Goal: Task Accomplishment & Management: Use online tool/utility

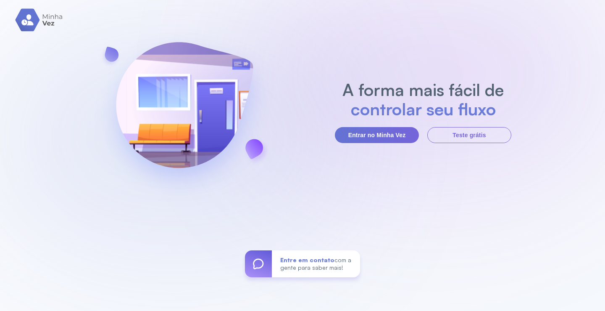
click at [372, 140] on button "Entrar no Minha Vez" at bounding box center [377, 135] width 84 height 16
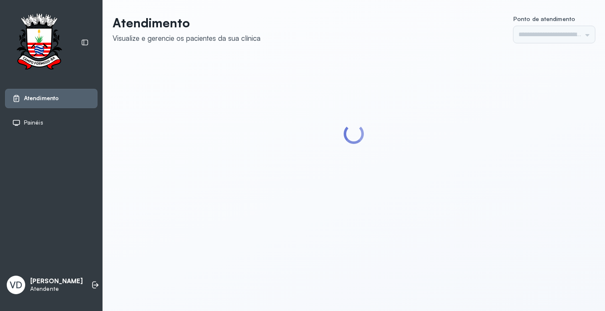
type input "*********"
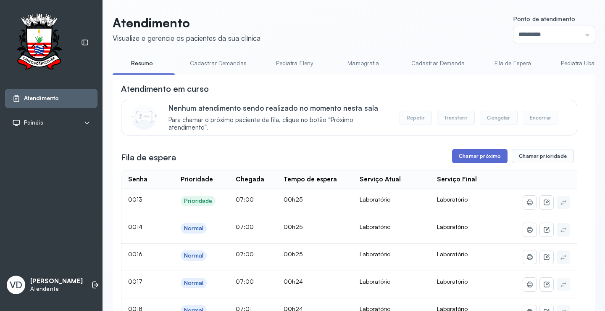
click at [485, 159] on button "Chamar próximo" at bounding box center [480, 156] width 56 height 14
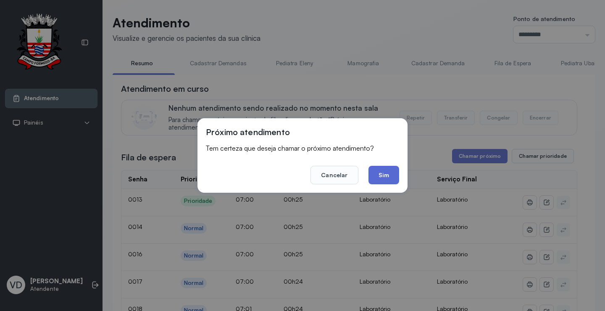
click at [387, 169] on button "Sim" at bounding box center [384, 175] width 31 height 19
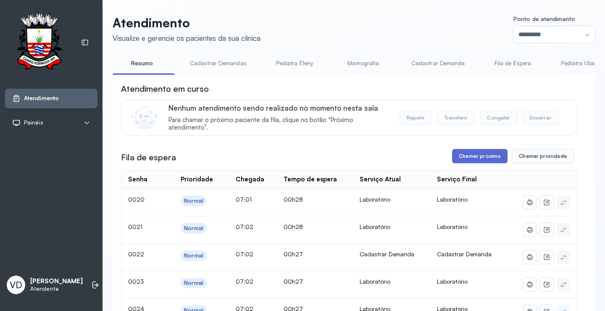
click at [485, 154] on button "Chamar próximo" at bounding box center [480, 156] width 56 height 14
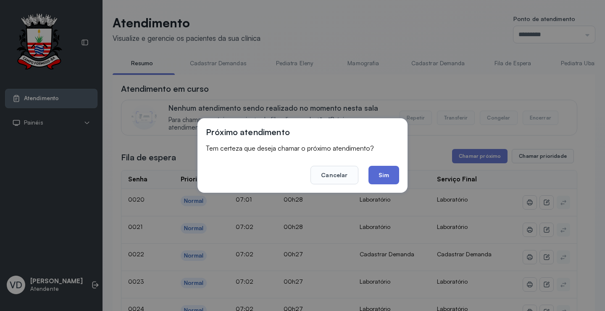
click at [384, 172] on button "Sim" at bounding box center [384, 175] width 31 height 19
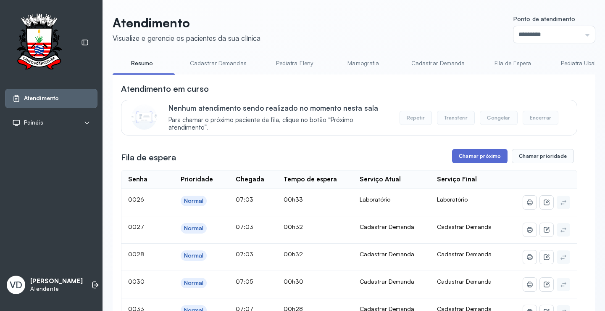
click at [473, 159] on button "Chamar próximo" at bounding box center [480, 156] width 56 height 14
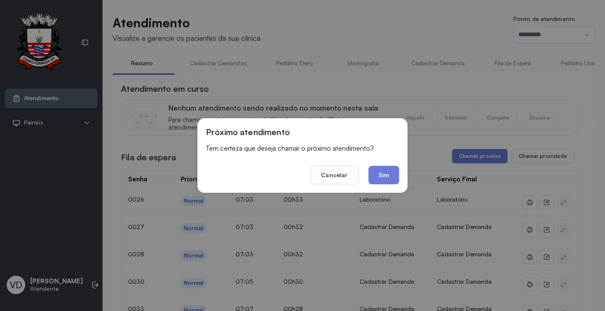
click at [386, 174] on button "Sim" at bounding box center [384, 175] width 31 height 19
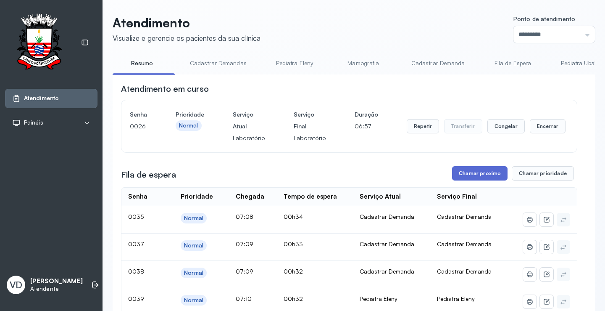
click at [460, 174] on button "Chamar próximo" at bounding box center [480, 173] width 56 height 14
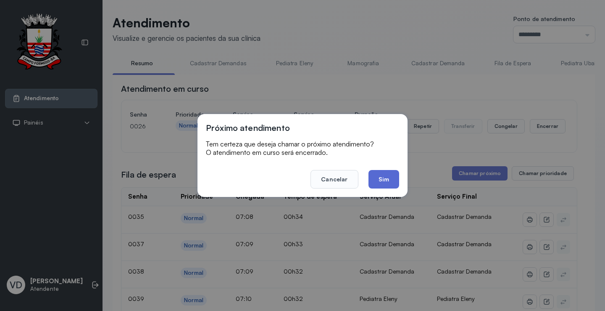
click at [387, 181] on button "Sim" at bounding box center [384, 179] width 31 height 19
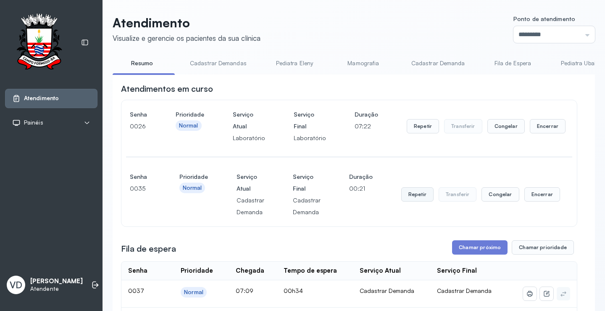
click at [412, 196] on button "Repetir" at bounding box center [418, 194] width 32 height 14
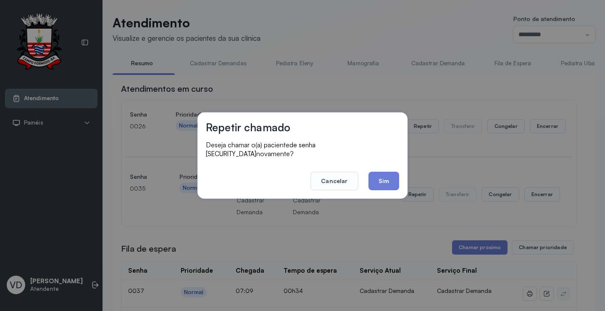
click at [391, 172] on button "Sim" at bounding box center [384, 181] width 31 height 19
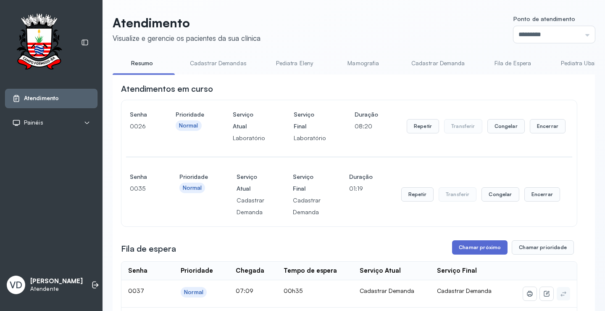
click at [463, 247] on button "Chamar próximo" at bounding box center [480, 247] width 56 height 14
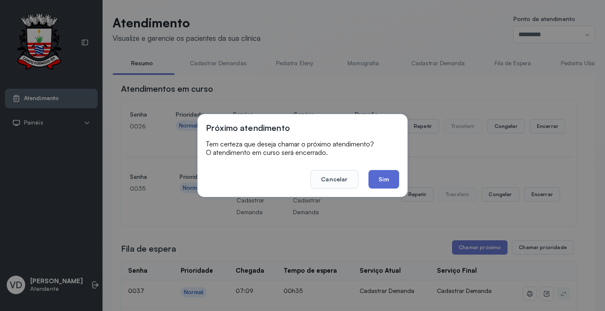
click at [389, 185] on button "Sim" at bounding box center [384, 179] width 31 height 19
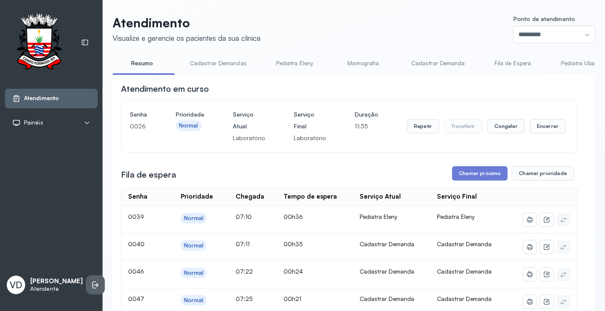
click at [86, 275] on li at bounding box center [95, 284] width 19 height 19
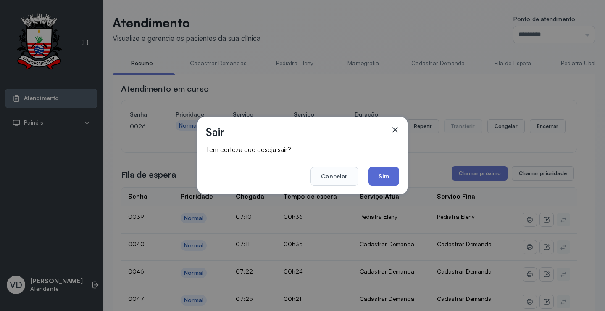
click at [392, 177] on button "Sim" at bounding box center [384, 176] width 31 height 19
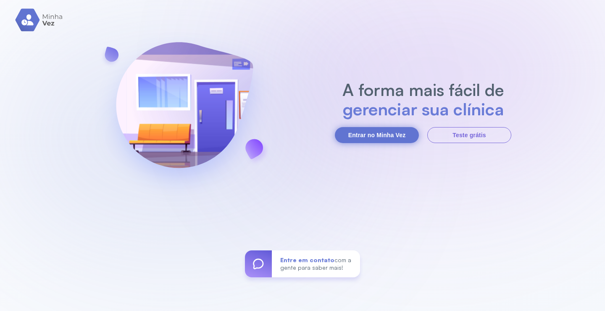
click at [380, 136] on button "Entrar no Minha Vez" at bounding box center [377, 135] width 84 height 16
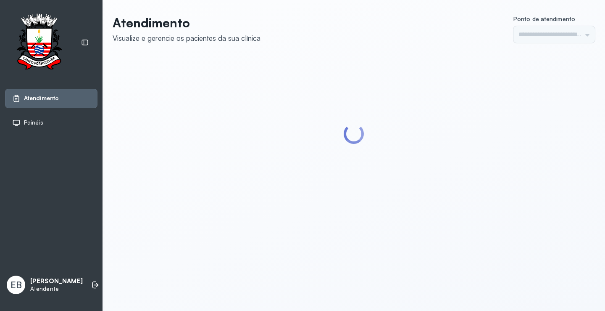
type input "*********"
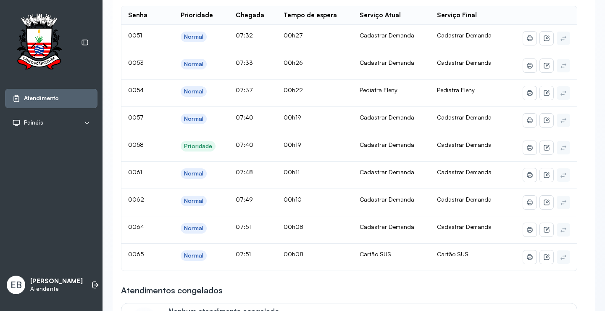
scroll to position [71, 0]
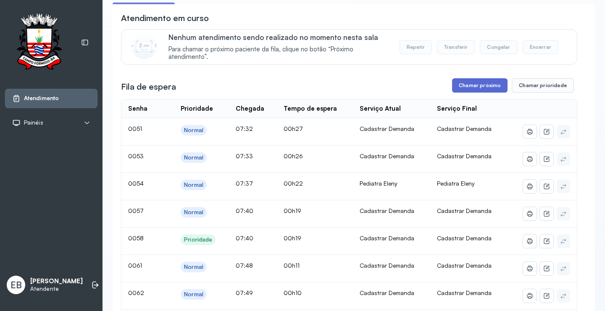
click at [476, 87] on button "Chamar próximo" at bounding box center [480, 85] width 56 height 14
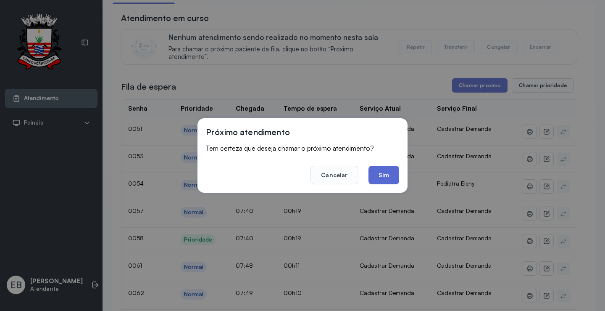
click at [384, 172] on button "Sim" at bounding box center [384, 175] width 31 height 19
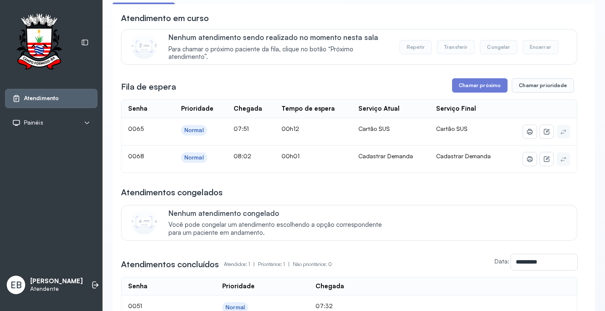
scroll to position [0, 0]
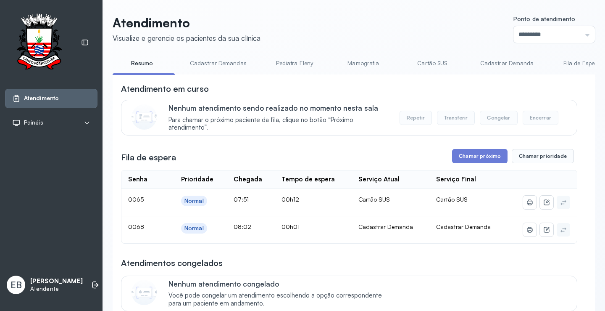
click at [221, 62] on link "Cadastrar Demandas" at bounding box center [219, 63] width 74 height 14
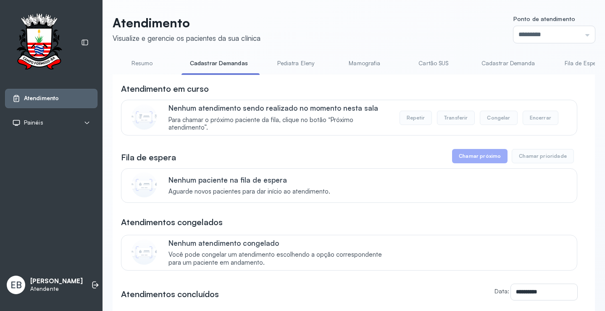
click at [523, 62] on link "Cadastrar Demanda" at bounding box center [508, 63] width 71 height 14
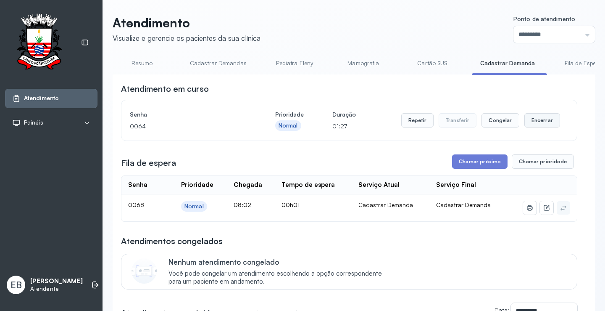
click at [545, 124] on button "Encerrar" at bounding box center [543, 120] width 36 height 14
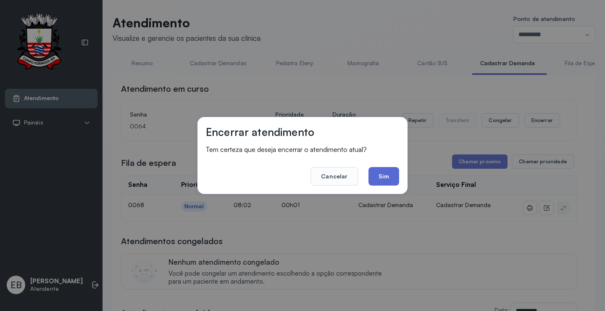
click at [397, 175] on button "Sim" at bounding box center [384, 176] width 31 height 19
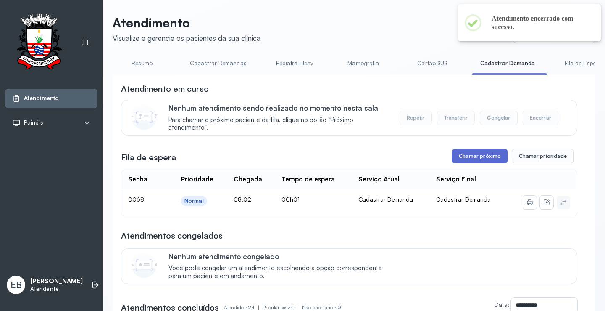
click at [486, 161] on button "Chamar próximo" at bounding box center [480, 156] width 56 height 14
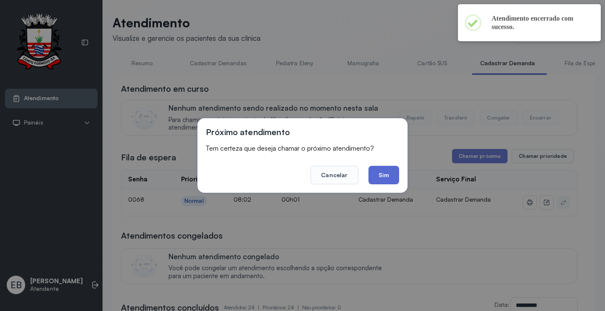
click at [378, 167] on button "Sim" at bounding box center [384, 175] width 31 height 19
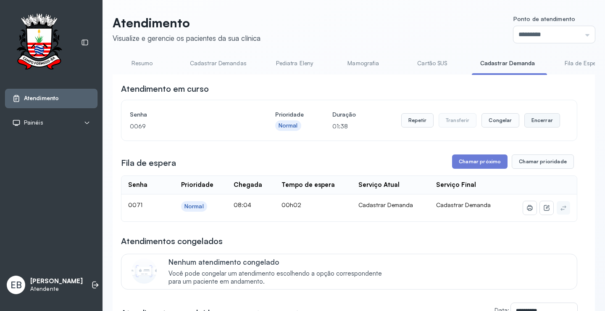
click at [542, 122] on button "Encerrar" at bounding box center [543, 120] width 36 height 14
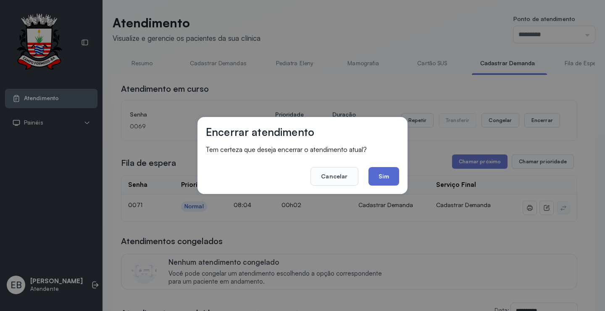
click at [384, 179] on button "Sim" at bounding box center [384, 176] width 31 height 19
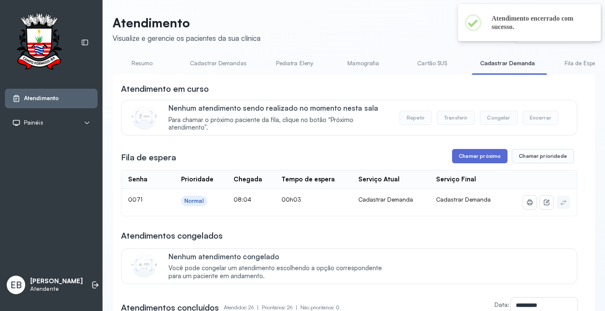
click at [473, 153] on button "Chamar próximo" at bounding box center [480, 156] width 56 height 14
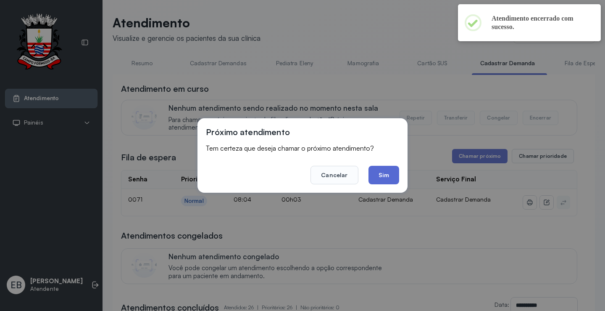
click at [391, 176] on button "Sim" at bounding box center [384, 175] width 31 height 19
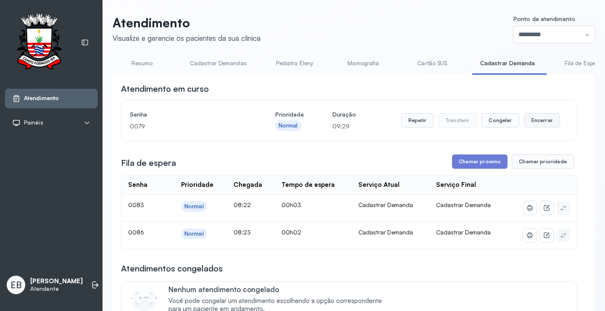
click at [530, 121] on button "Encerrar" at bounding box center [543, 120] width 36 height 14
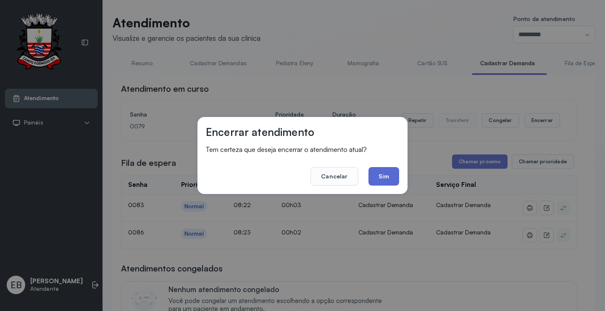
click at [391, 173] on button "Sim" at bounding box center [384, 176] width 31 height 19
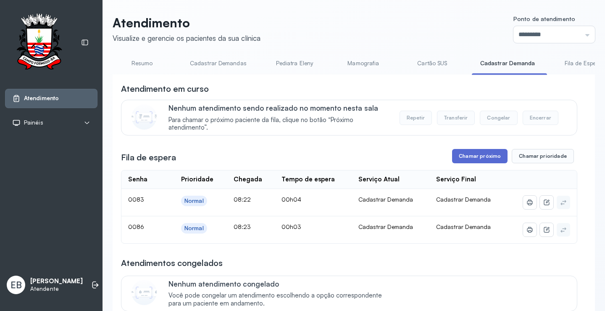
click at [485, 160] on button "Chamar próximo" at bounding box center [480, 156] width 56 height 14
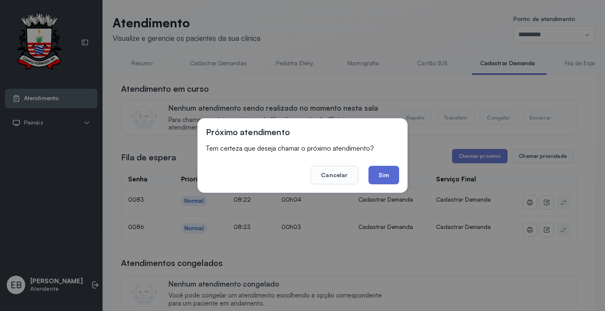
click at [386, 176] on button "Sim" at bounding box center [384, 175] width 31 height 19
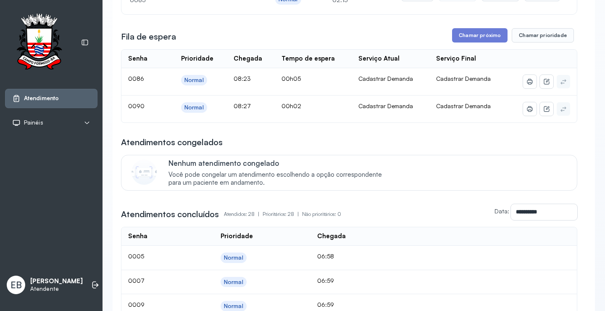
scroll to position [42, 0]
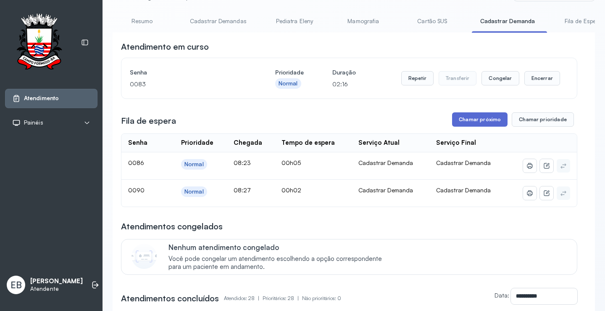
click at [473, 118] on button "Chamar próximo" at bounding box center [480, 119] width 56 height 14
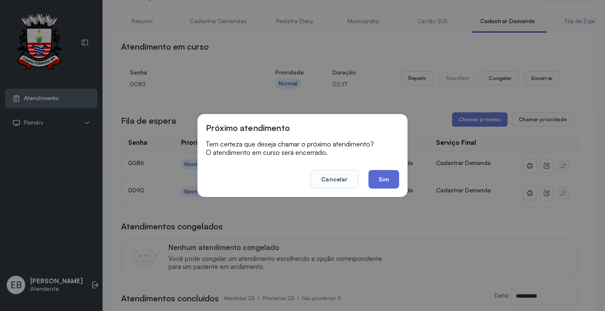
click at [385, 177] on button "Sim" at bounding box center [384, 179] width 31 height 19
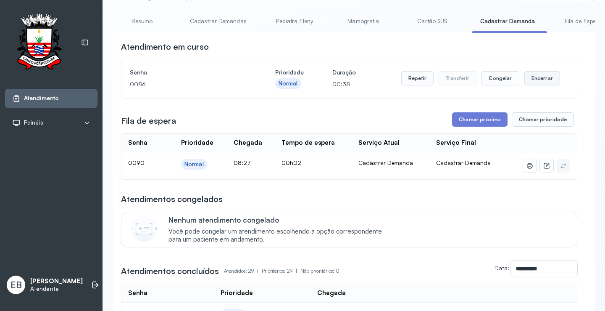
click at [532, 80] on button "Encerrar" at bounding box center [543, 78] width 36 height 14
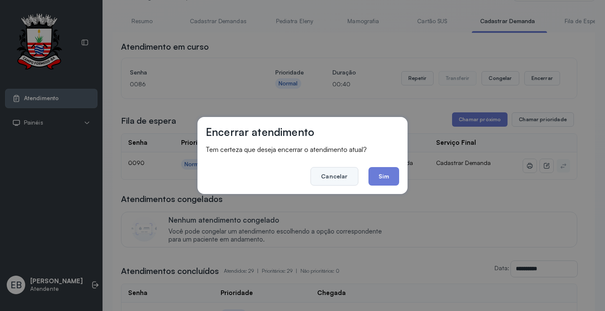
click at [334, 180] on button "Cancelar" at bounding box center [335, 176] width 48 height 19
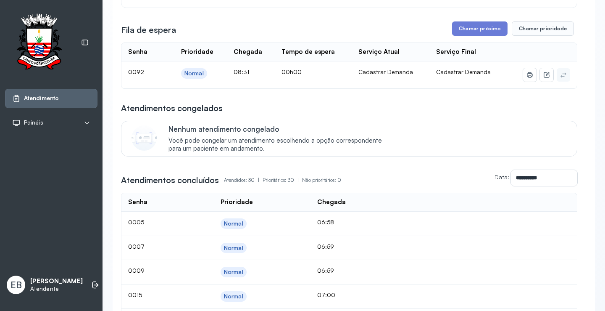
scroll to position [0, 0]
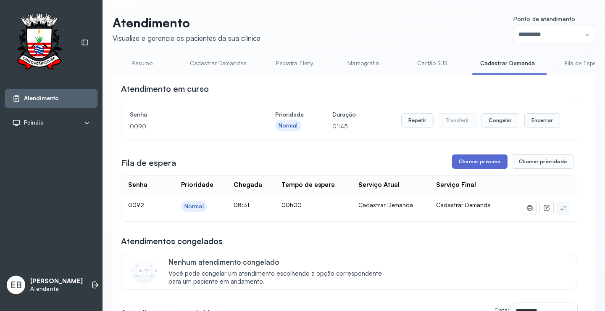
click at [475, 161] on button "Chamar próximo" at bounding box center [480, 161] width 56 height 14
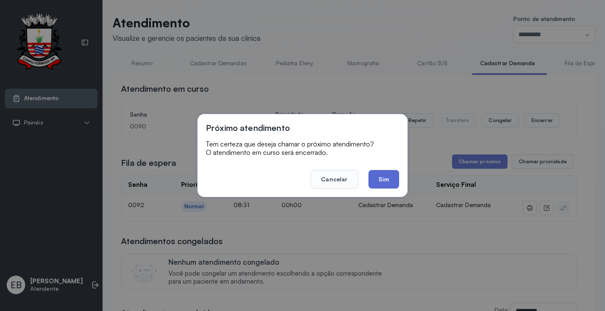
click at [382, 177] on button "Sim" at bounding box center [384, 179] width 31 height 19
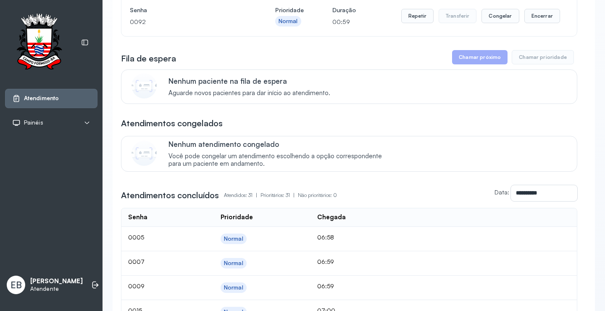
scroll to position [84, 0]
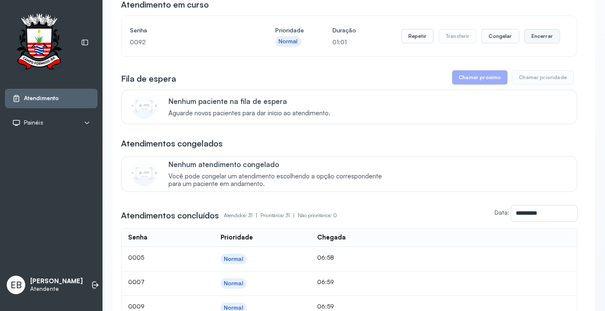
click at [545, 38] on button "Encerrar" at bounding box center [543, 36] width 36 height 14
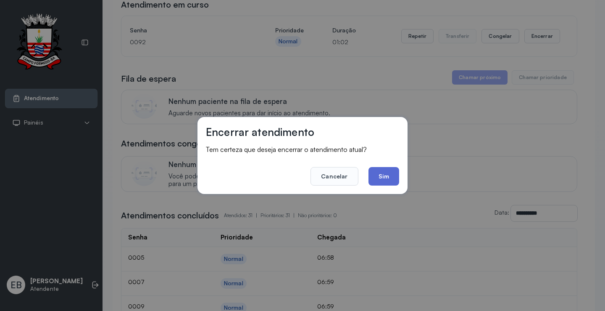
drag, startPoint x: 387, startPoint y: 178, endPoint x: 389, endPoint y: 172, distance: 6.8
click at [388, 178] on button "Sim" at bounding box center [384, 176] width 31 height 19
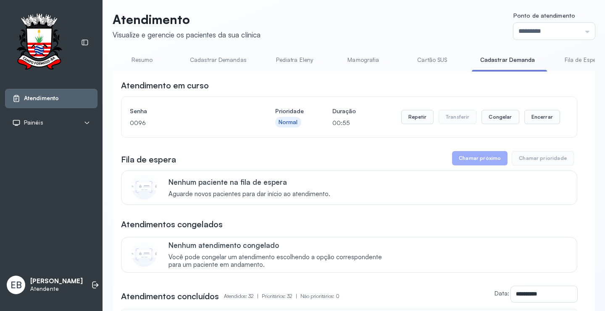
scroll to position [0, 0]
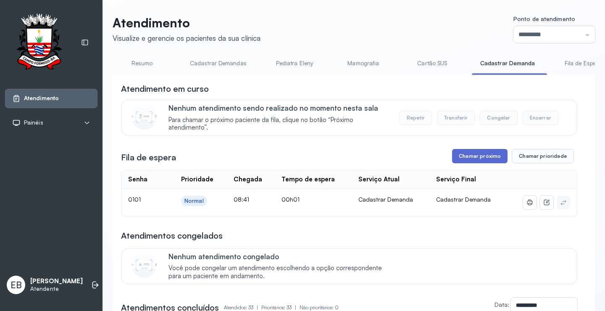
click at [482, 159] on button "Chamar próximo" at bounding box center [480, 156] width 56 height 14
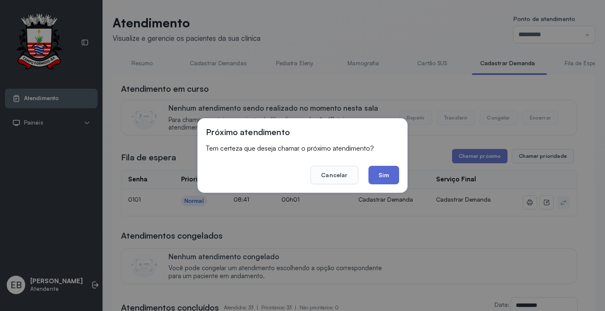
click at [386, 170] on button "Sim" at bounding box center [384, 175] width 31 height 19
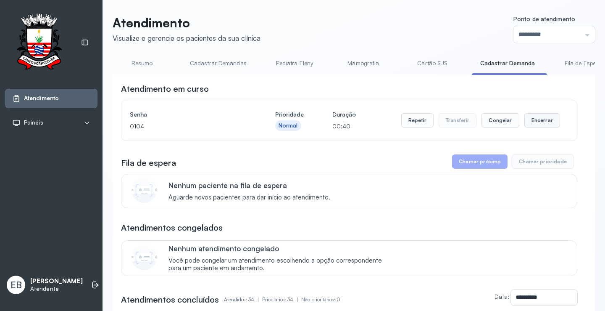
click at [529, 120] on button "Encerrar" at bounding box center [543, 120] width 36 height 14
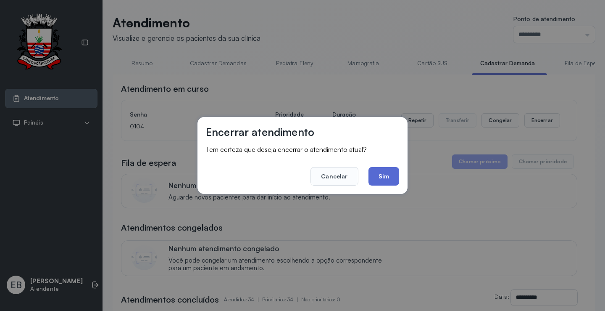
click at [394, 173] on button "Sim" at bounding box center [384, 176] width 31 height 19
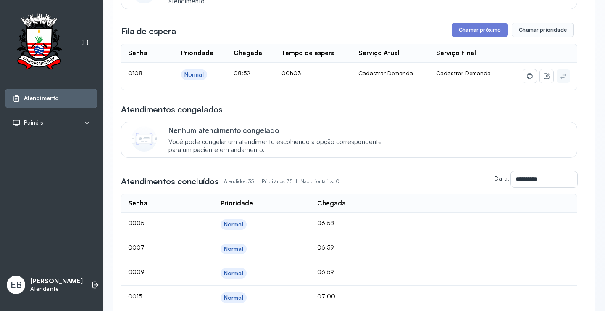
scroll to position [42, 0]
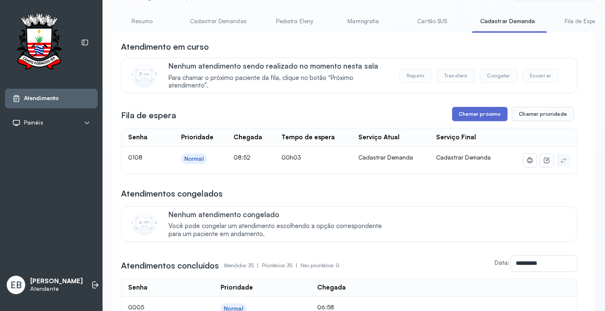
click at [473, 111] on button "Chamar próximo" at bounding box center [480, 114] width 56 height 14
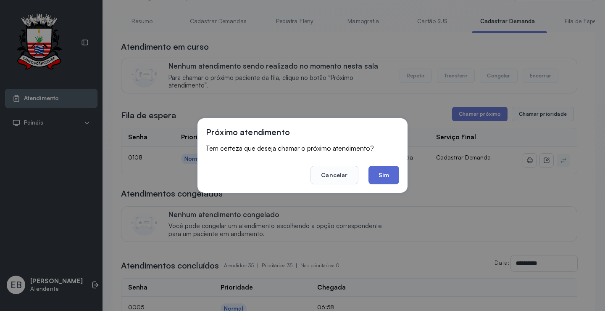
click at [384, 175] on button "Sim" at bounding box center [384, 175] width 31 height 19
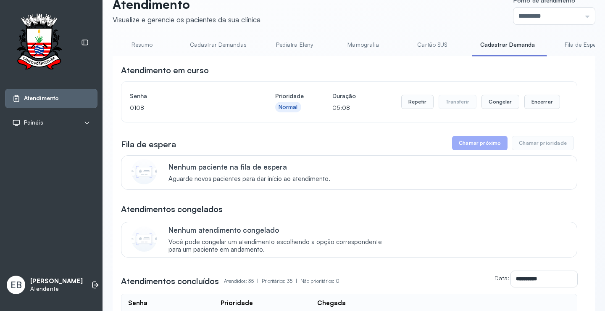
scroll to position [0, 0]
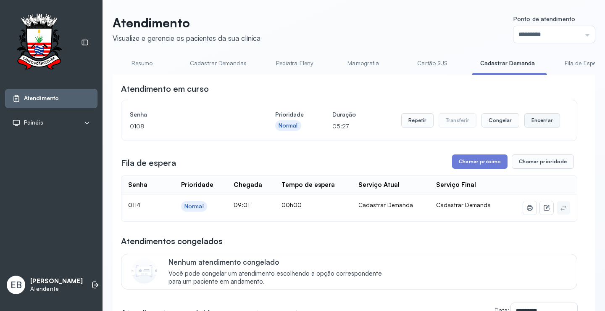
click at [530, 124] on button "Encerrar" at bounding box center [543, 120] width 36 height 14
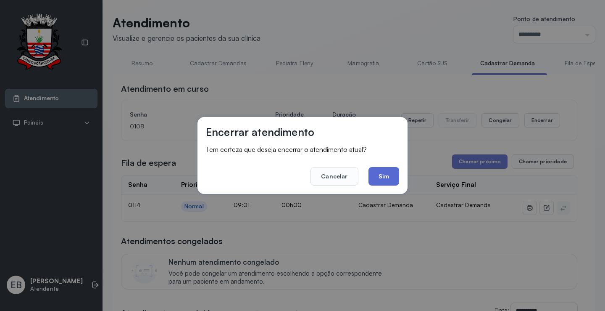
click at [387, 173] on button "Sim" at bounding box center [384, 176] width 31 height 19
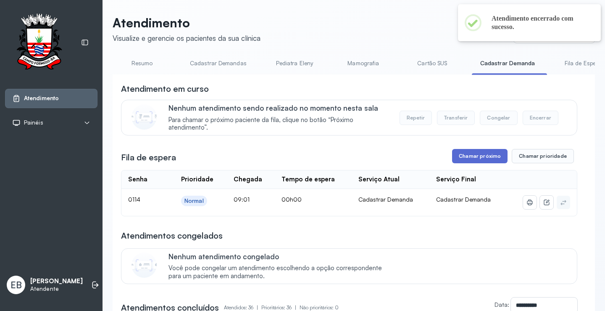
click at [465, 157] on button "Chamar próximo" at bounding box center [480, 156] width 56 height 14
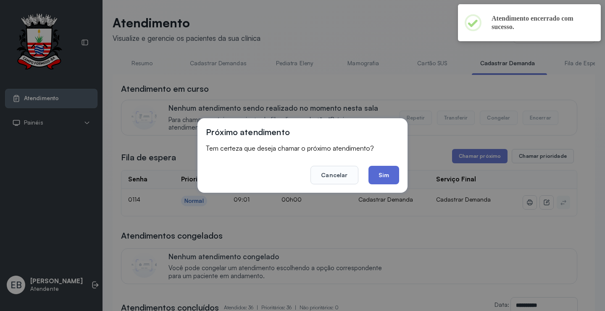
click at [382, 177] on button "Sim" at bounding box center [384, 175] width 31 height 19
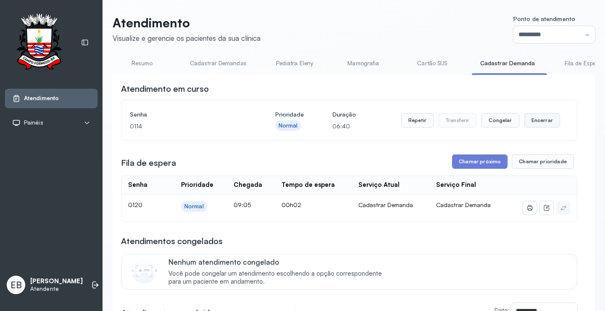
click at [531, 122] on button "Encerrar" at bounding box center [543, 120] width 36 height 14
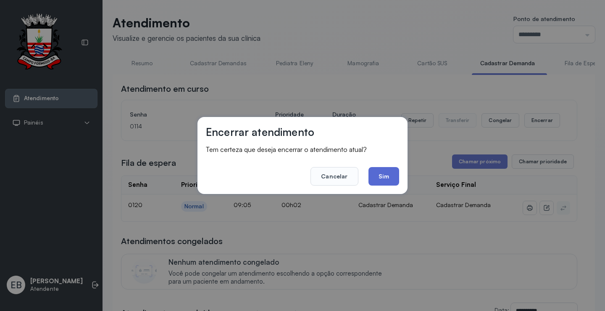
click at [396, 176] on button "Sim" at bounding box center [384, 176] width 31 height 19
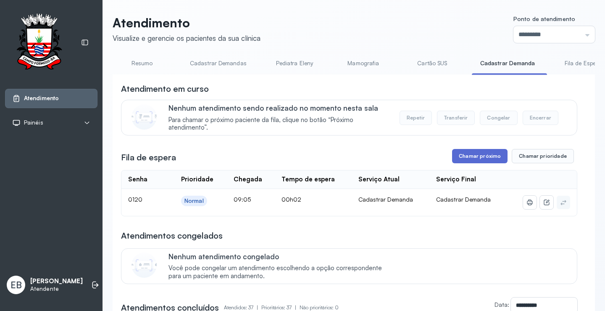
click at [472, 159] on button "Chamar próximo" at bounding box center [480, 156] width 56 height 14
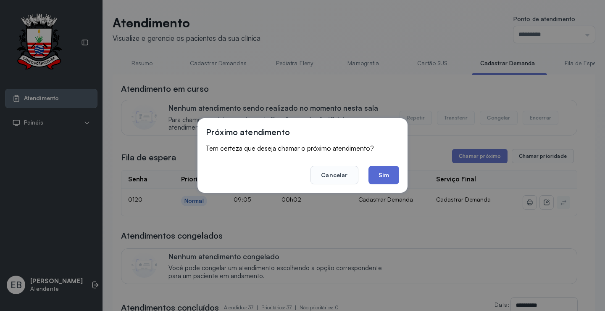
click at [397, 179] on button "Sim" at bounding box center [384, 175] width 31 height 19
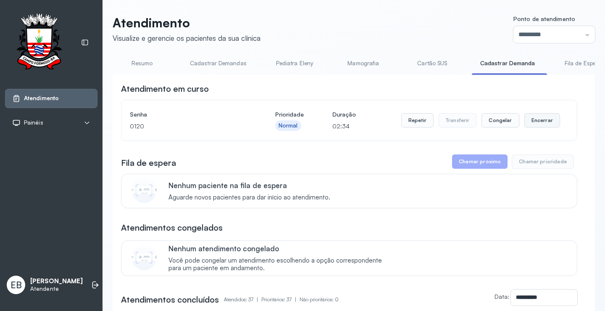
click at [535, 116] on button "Encerrar" at bounding box center [543, 120] width 36 height 14
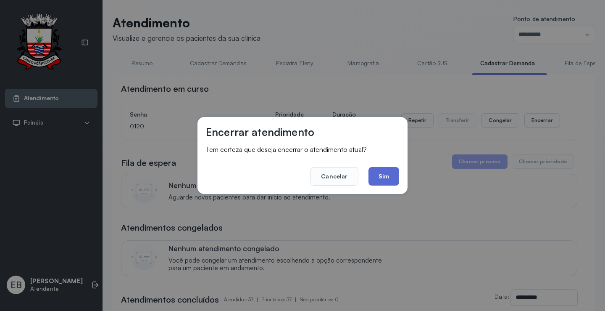
click at [381, 172] on button "Sim" at bounding box center [384, 176] width 31 height 19
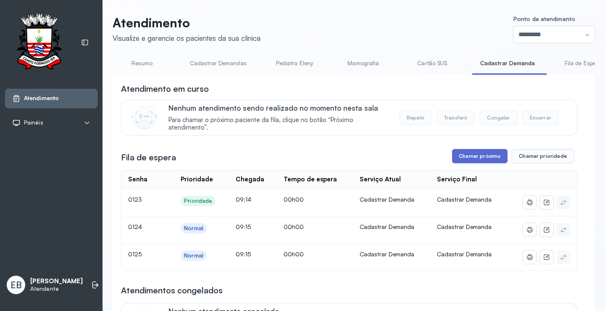
click at [473, 156] on button "Chamar próximo" at bounding box center [480, 156] width 56 height 14
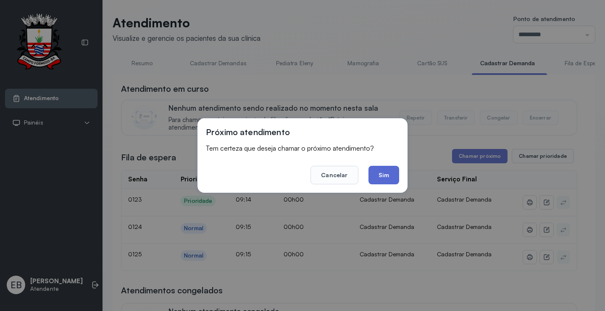
click at [381, 171] on button "Sim" at bounding box center [384, 175] width 31 height 19
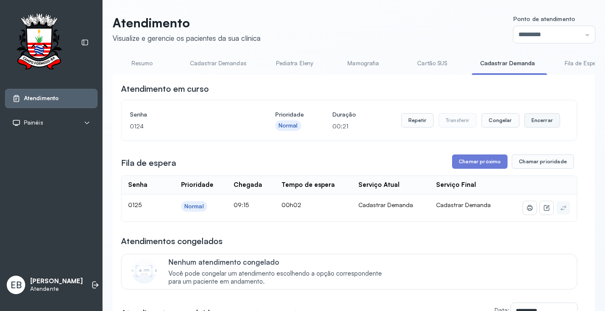
click at [534, 120] on button "Encerrar" at bounding box center [543, 120] width 36 height 14
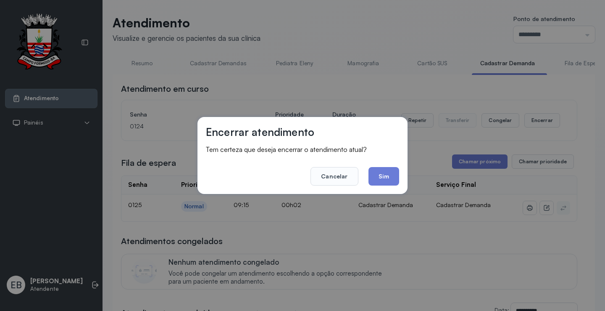
click at [364, 174] on footer "Cancelar Sim" at bounding box center [302, 170] width 193 height 30
click at [380, 175] on button "Sim" at bounding box center [384, 176] width 31 height 19
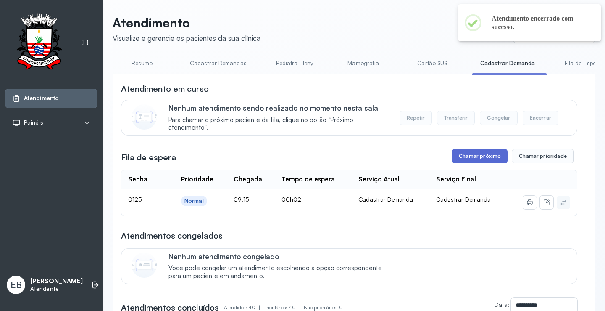
click at [477, 161] on button "Chamar próximo" at bounding box center [480, 156] width 56 height 14
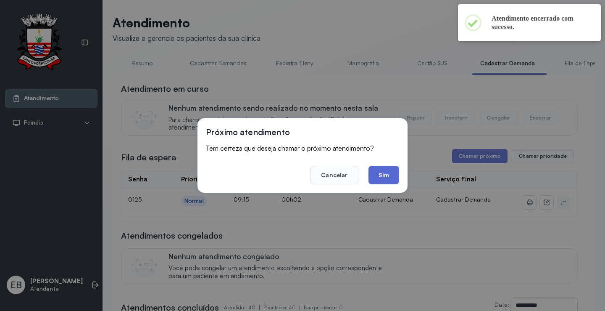
click at [388, 174] on button "Sim" at bounding box center [384, 175] width 31 height 19
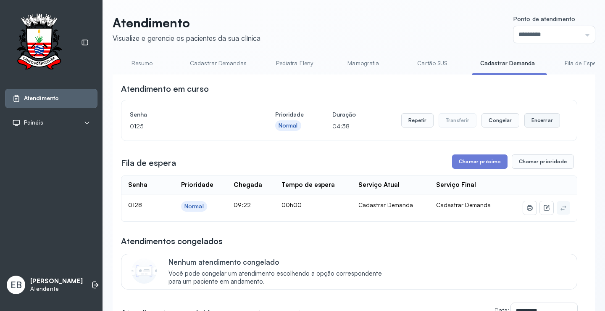
click at [532, 125] on button "Encerrar" at bounding box center [543, 120] width 36 height 14
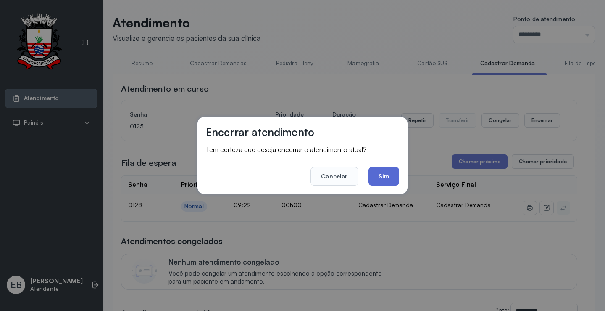
click at [383, 173] on button "Sim" at bounding box center [384, 176] width 31 height 19
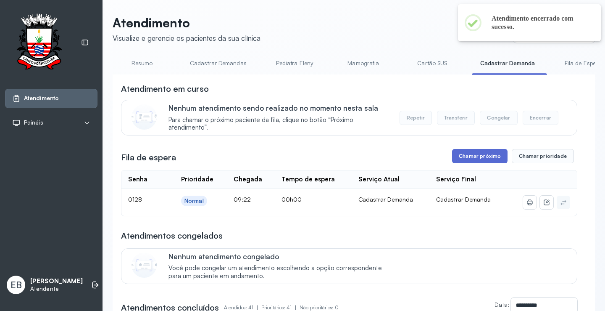
click at [481, 156] on button "Chamar próximo" at bounding box center [480, 156] width 56 height 14
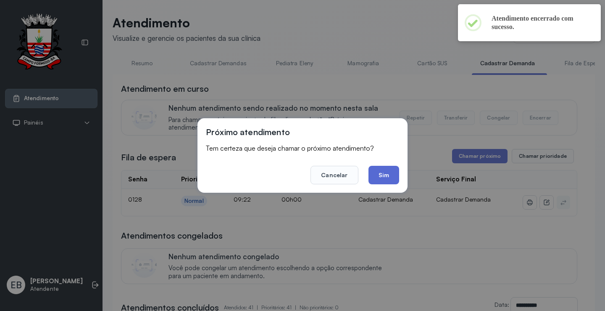
click at [383, 172] on button "Sim" at bounding box center [384, 175] width 31 height 19
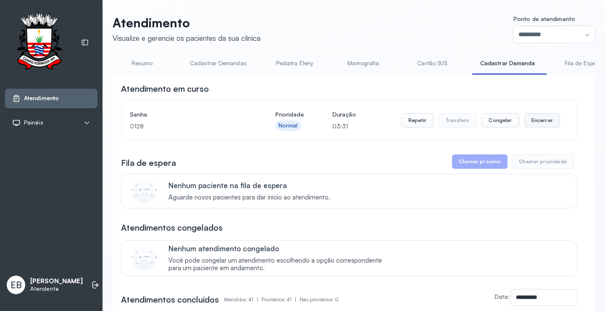
click at [542, 119] on button "Encerrar" at bounding box center [543, 120] width 36 height 14
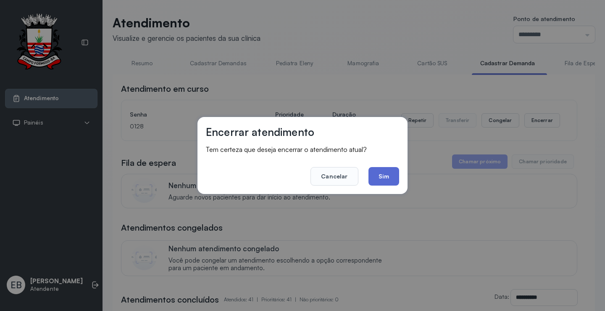
click at [389, 176] on button "Sim" at bounding box center [384, 176] width 31 height 19
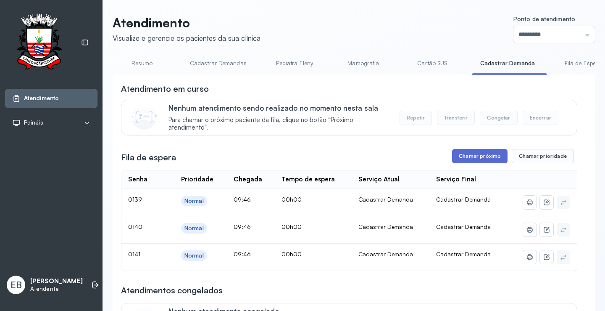
click at [479, 159] on button "Chamar próximo" at bounding box center [480, 156] width 56 height 14
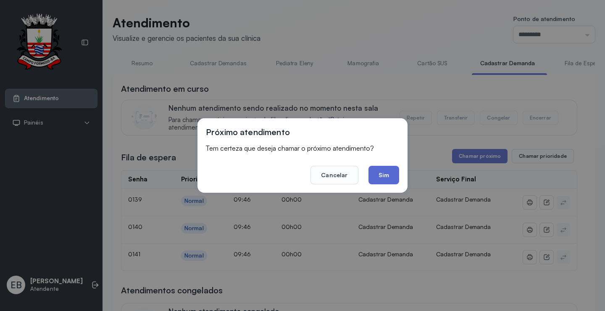
click at [389, 176] on button "Sim" at bounding box center [384, 175] width 31 height 19
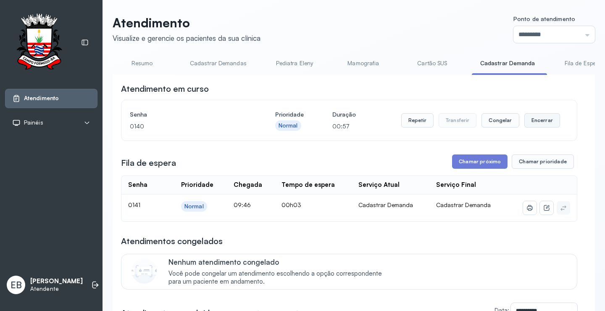
click at [539, 122] on button "Encerrar" at bounding box center [543, 120] width 36 height 14
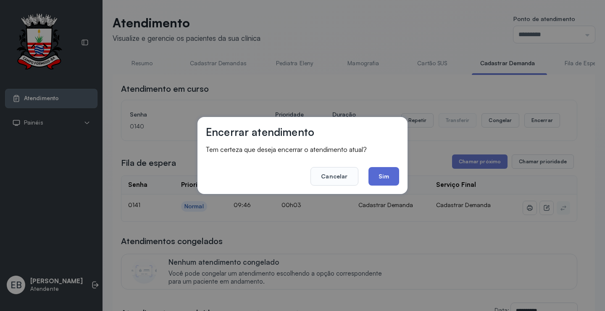
click at [383, 174] on button "Sim" at bounding box center [384, 176] width 31 height 19
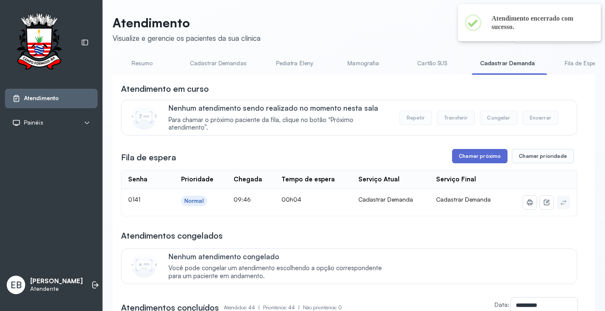
click at [482, 161] on button "Chamar próximo" at bounding box center [480, 156] width 56 height 14
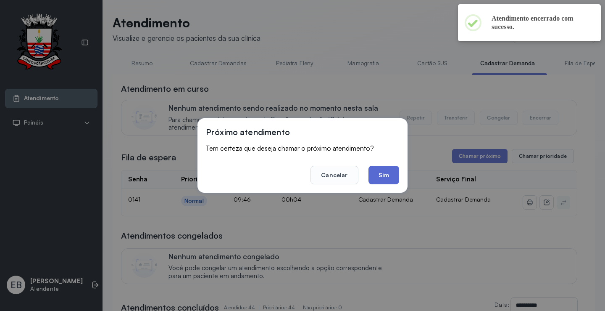
click at [393, 172] on button "Sim" at bounding box center [384, 175] width 31 height 19
